Goal: Information Seeking & Learning: Learn about a topic

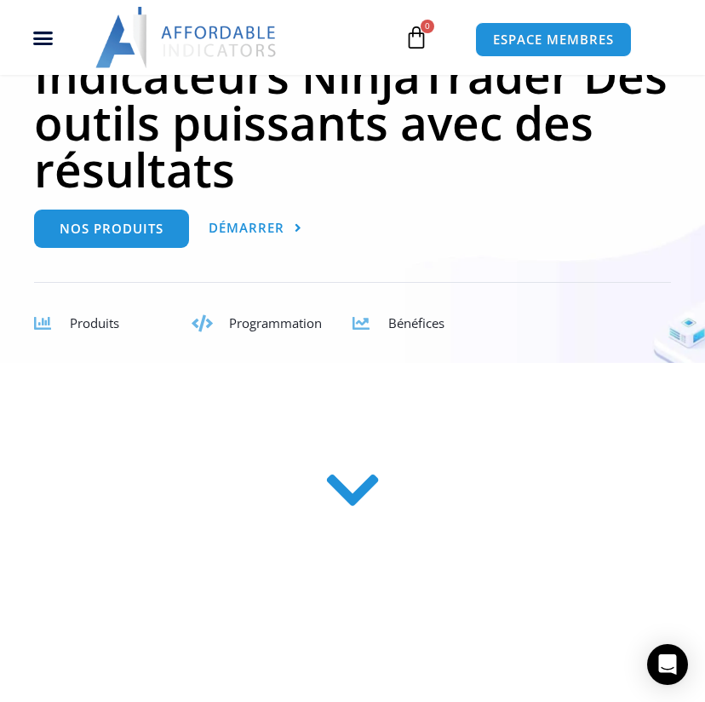
scroll to position [255, 0]
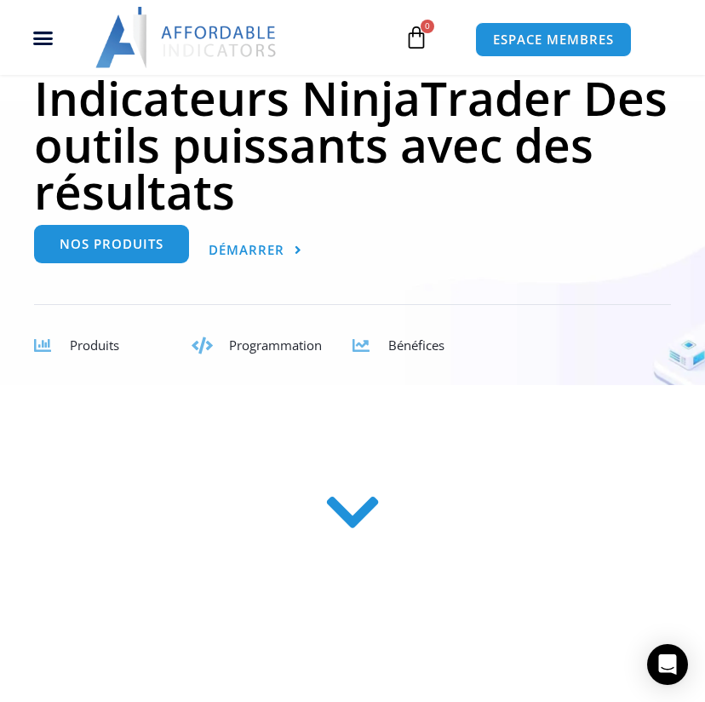
click at [83, 244] on span "Nos produits" at bounding box center [112, 244] width 104 height 13
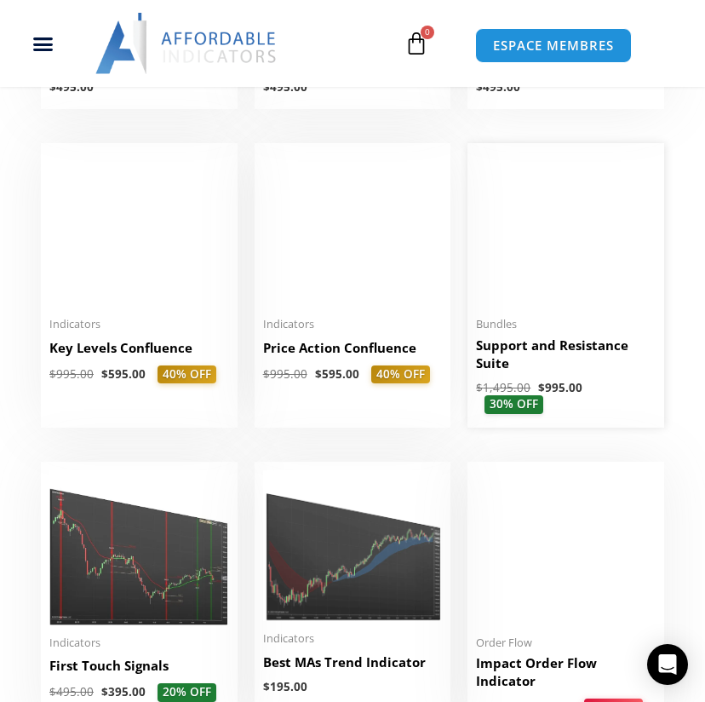
scroll to position [1883, 0]
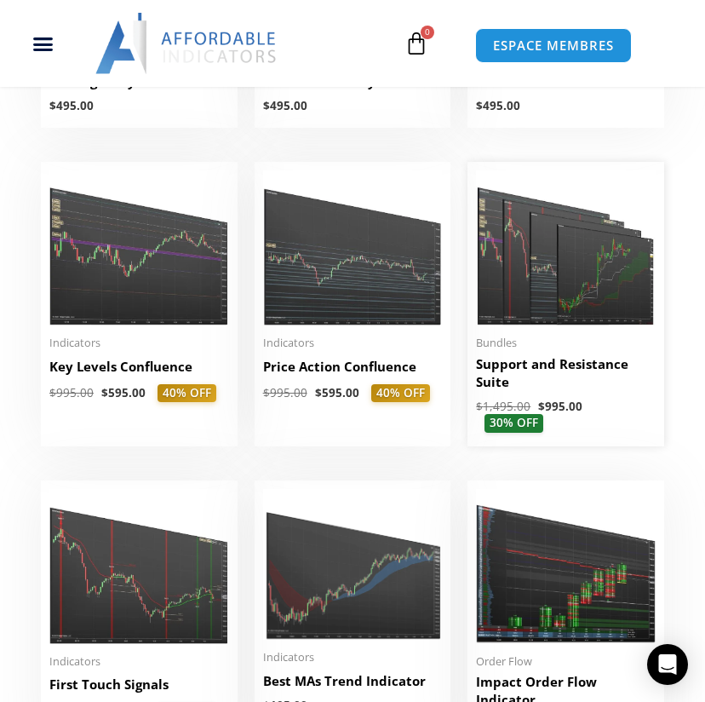
click at [526, 303] on img at bounding box center [566, 247] width 180 height 154
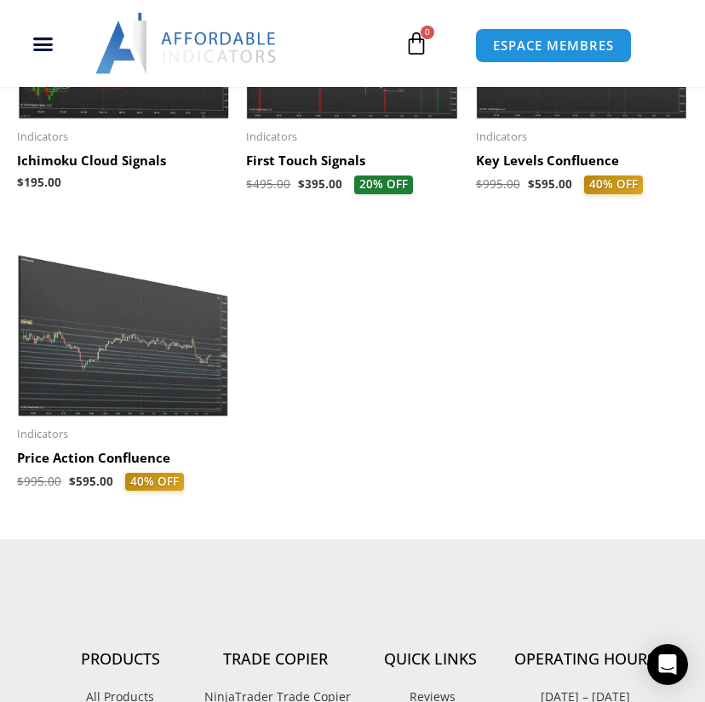
scroll to position [3160, 0]
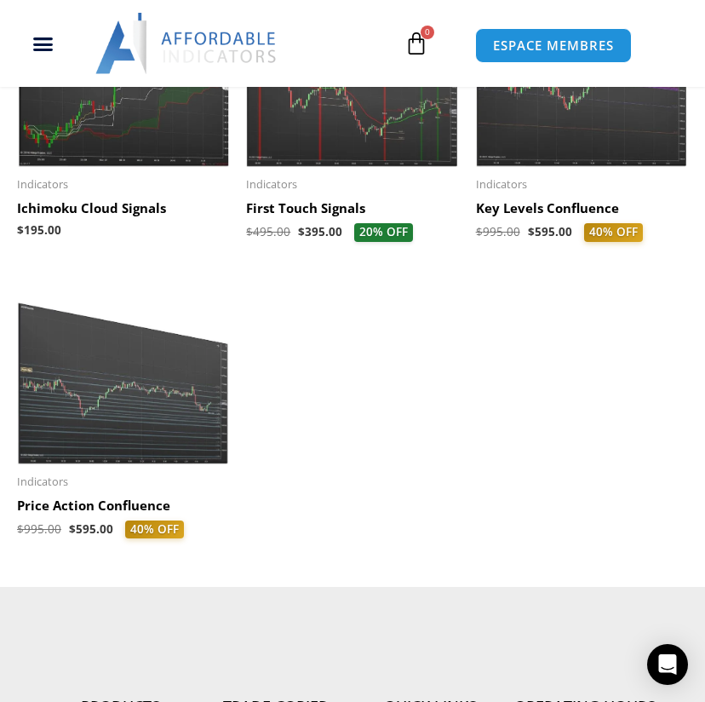
click at [130, 387] on img at bounding box center [123, 372] width 212 height 182
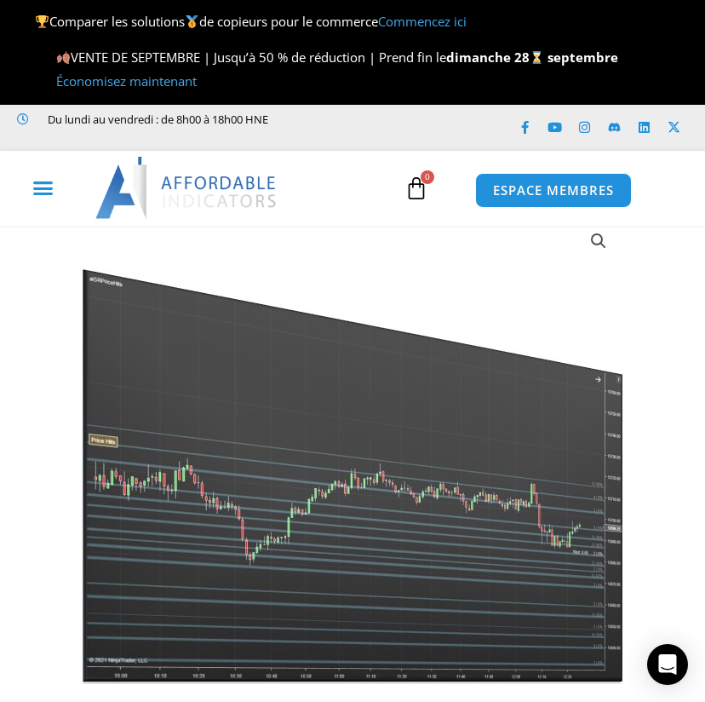
click at [50, 185] on icon "Basculement du menu" at bounding box center [42, 187] width 21 height 21
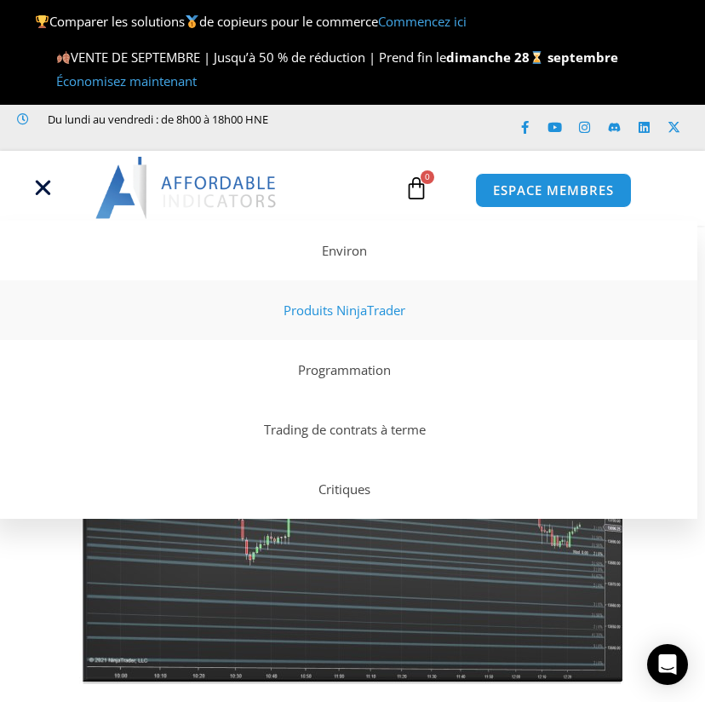
click at [318, 302] on link "Produits NinjaTrader" at bounding box center [344, 310] width 705 height 60
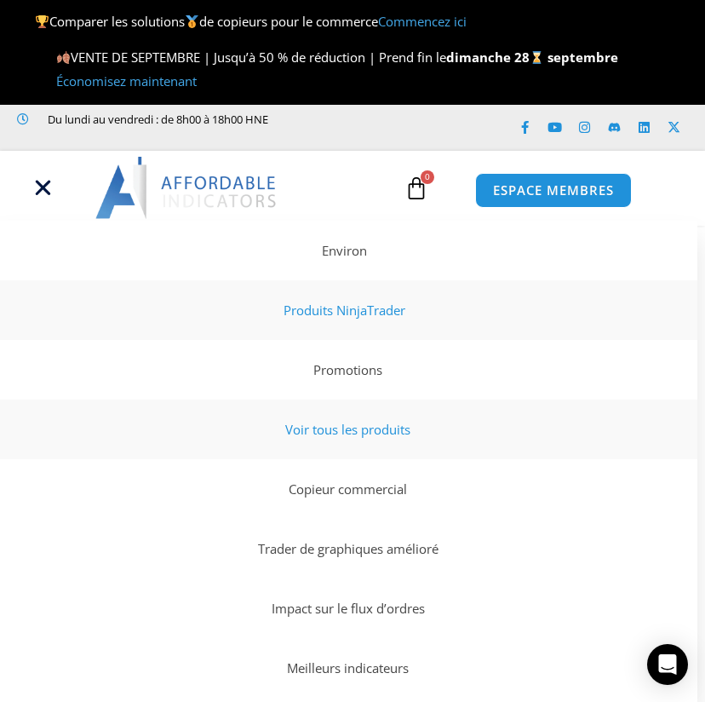
click at [318, 421] on link "Voir tous les produits" at bounding box center [344, 429] width 705 height 60
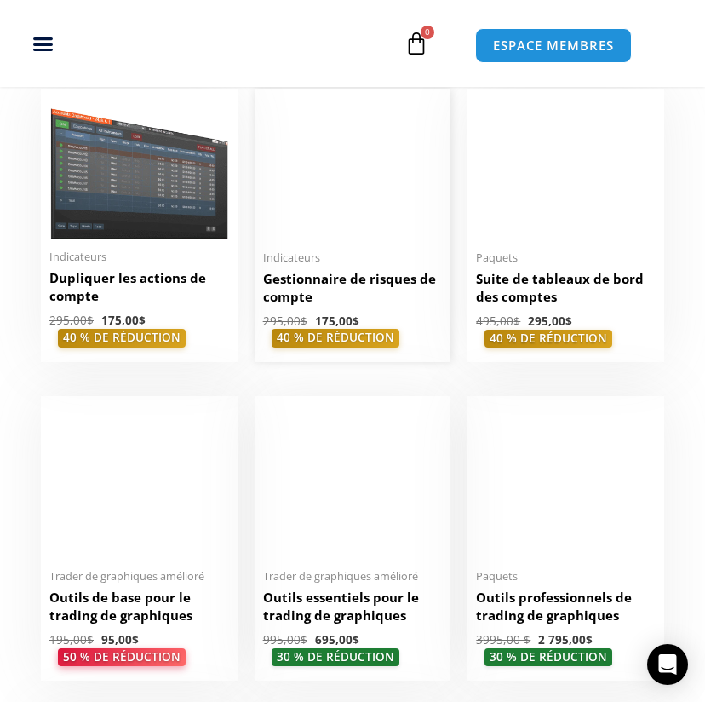
scroll to position [436, 0]
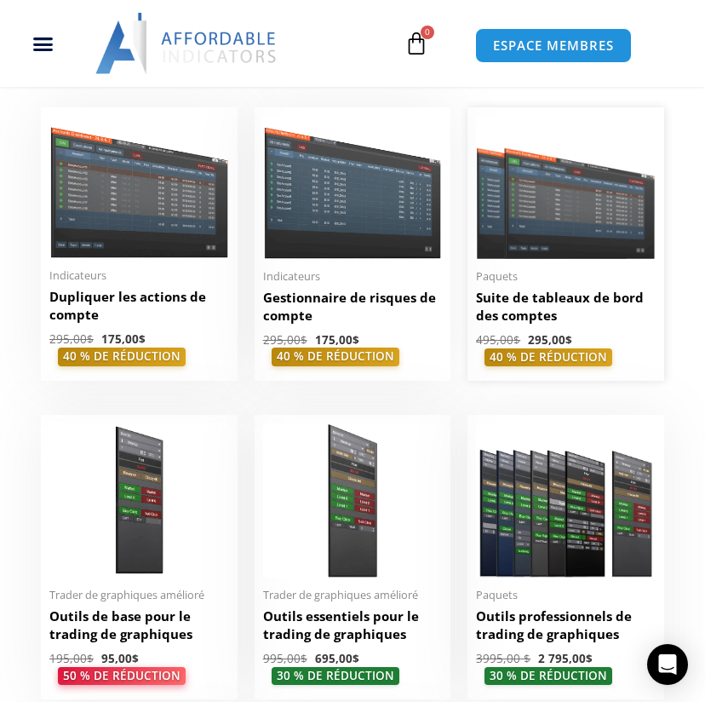
click at [543, 237] on img at bounding box center [566, 187] width 180 height 143
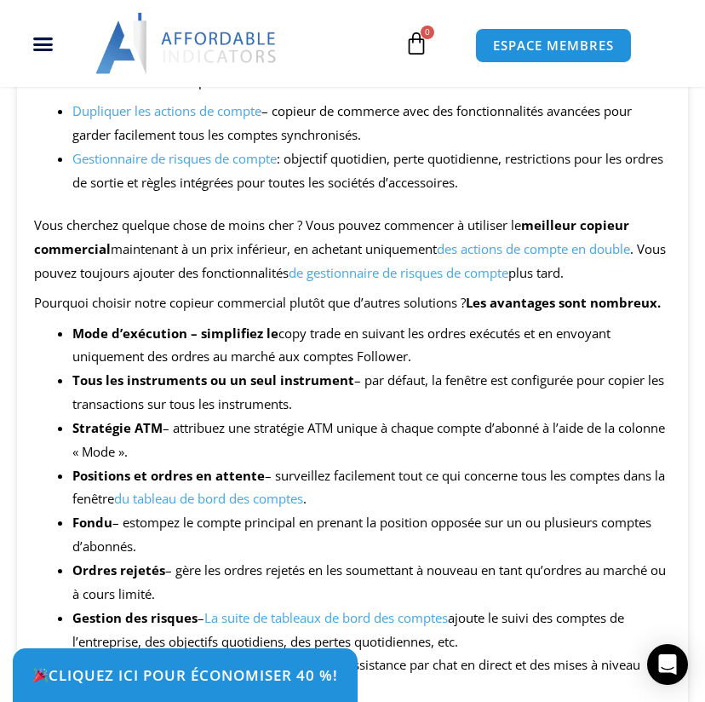
scroll to position [1542, 0]
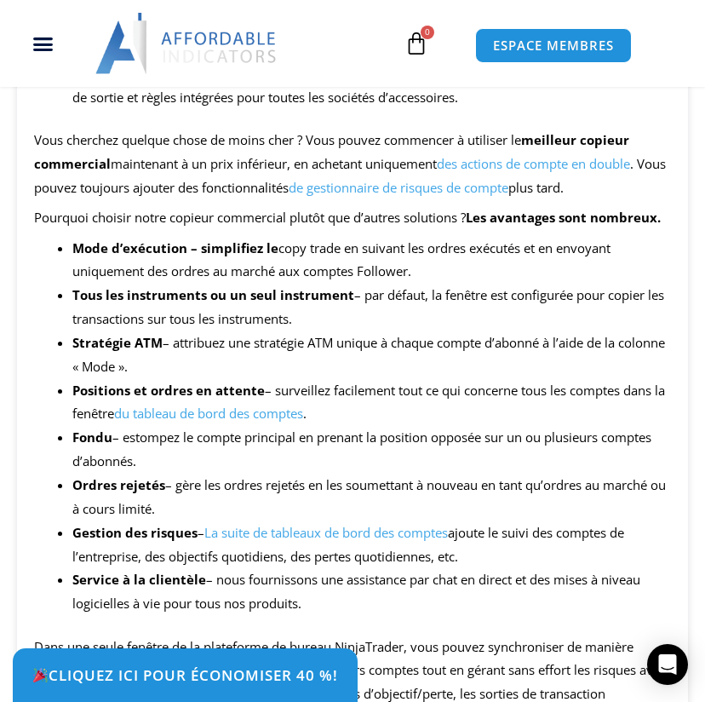
click at [234, 415] on link "du tableau de bord des comptes" at bounding box center [208, 412] width 189 height 17
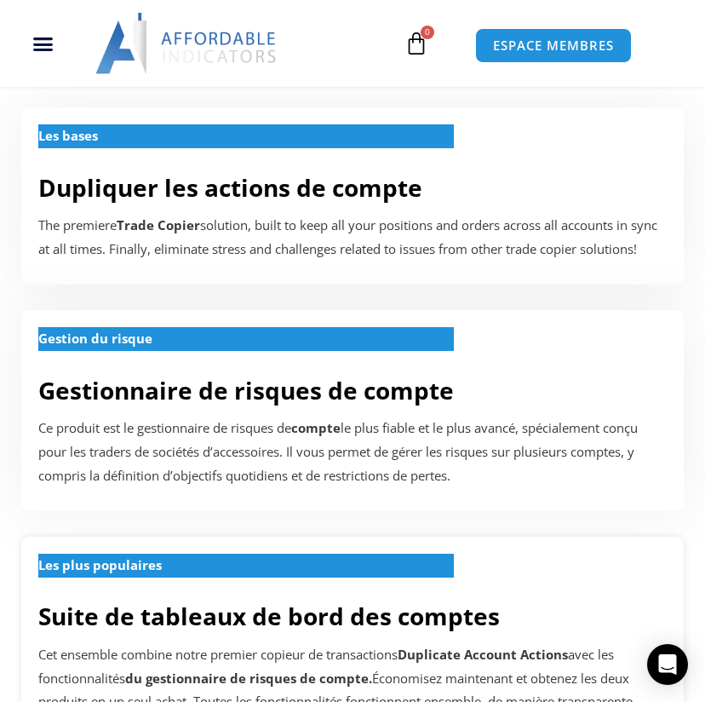
scroll to position [520, 0]
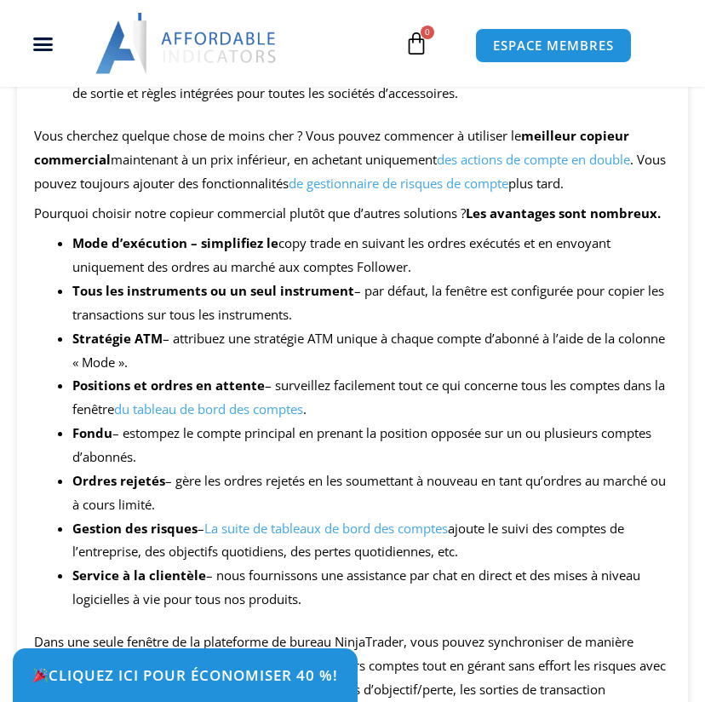
scroll to position [1542, 0]
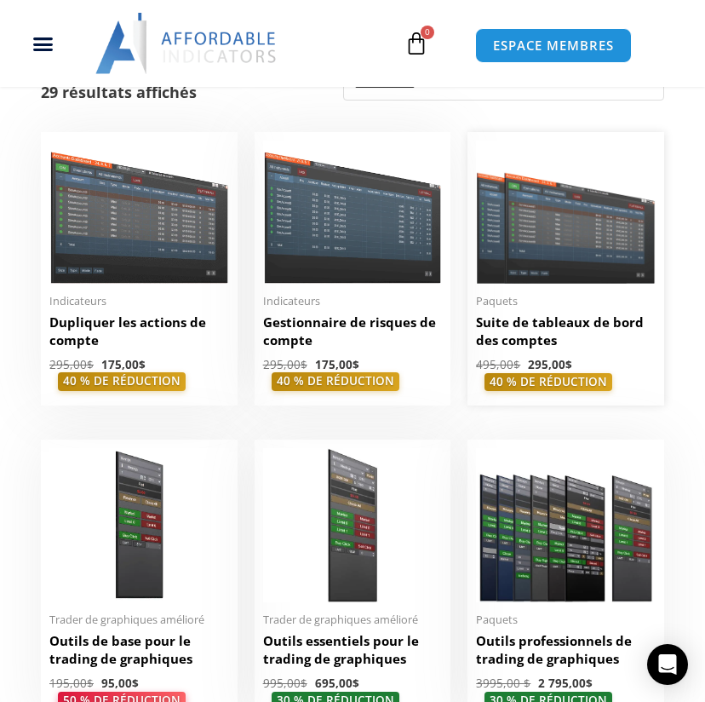
scroll to position [360, 0]
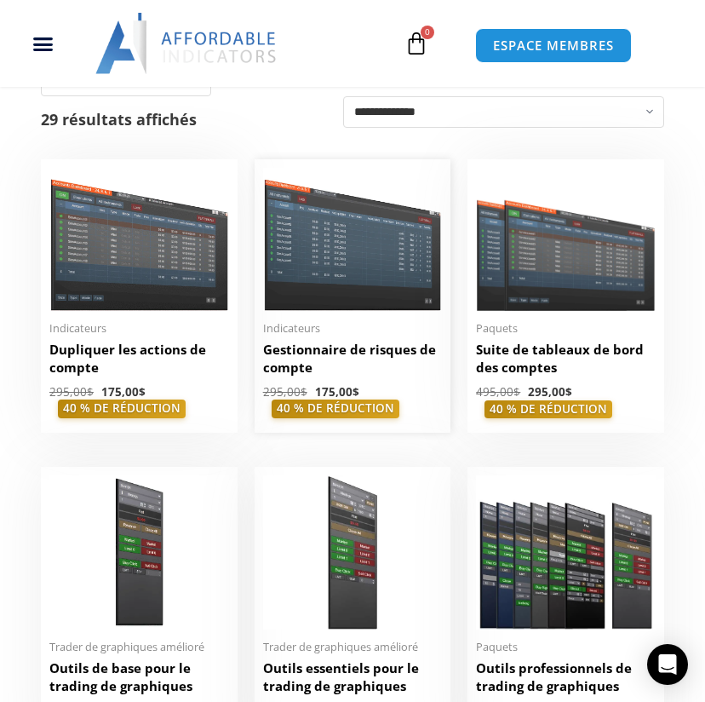
click at [336, 270] on img at bounding box center [353, 239] width 180 height 143
